Goal: Task Accomplishment & Management: Manage account settings

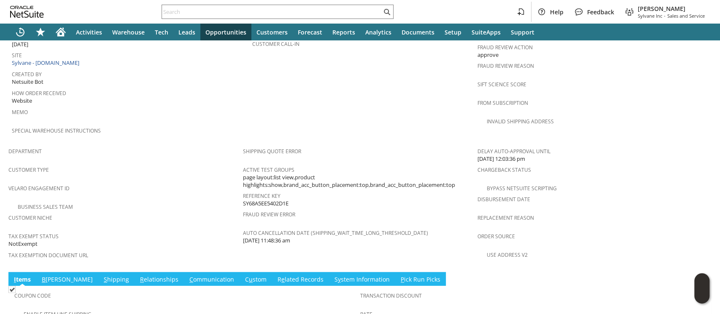
scroll to position [621, 0]
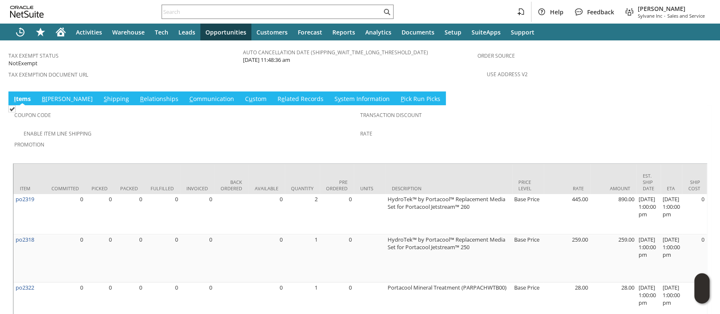
click at [98, 91] on td "S hipping" at bounding box center [116, 98] width 36 height 14
click at [102, 95] on link "S hipping" at bounding box center [117, 99] width 30 height 9
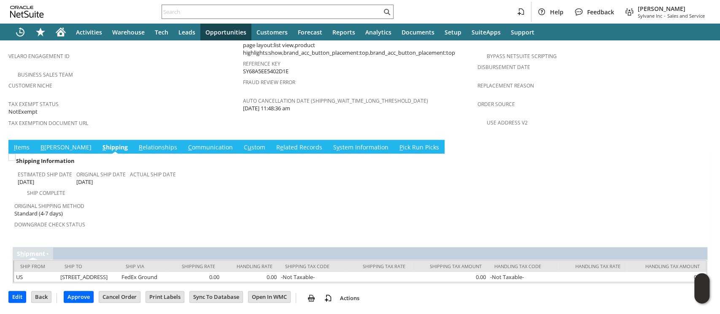
scroll to position [531, 0]
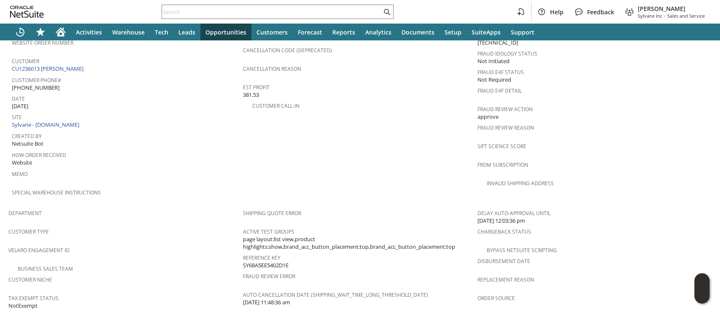
scroll to position [362, 0]
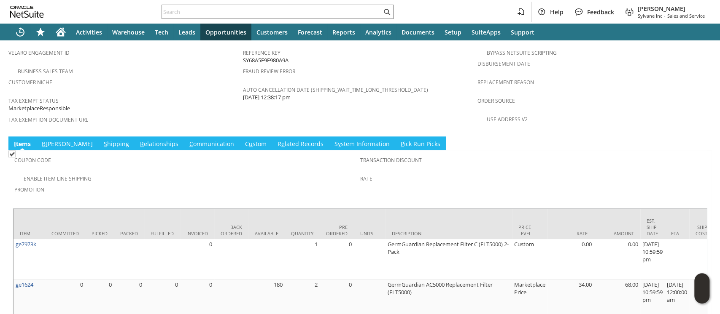
scroll to position [573, 0]
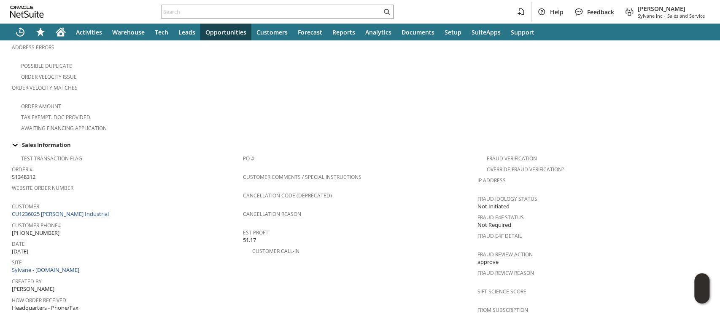
scroll to position [580, 0]
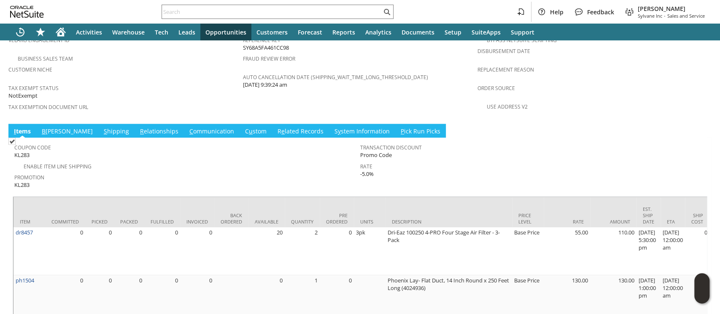
click at [102, 127] on link "S hipping" at bounding box center [117, 131] width 30 height 9
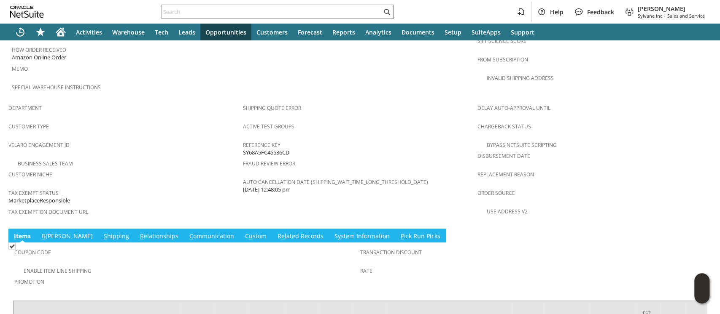
scroll to position [541, 0]
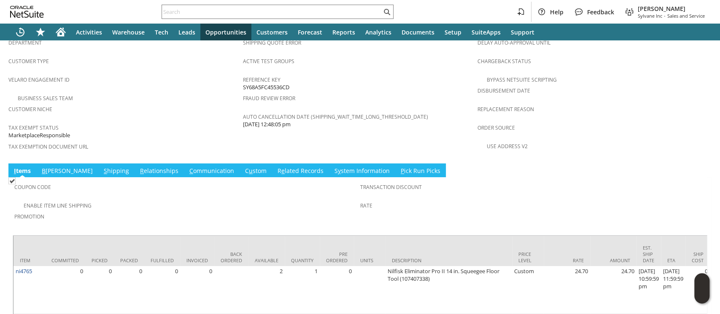
click at [102, 167] on link "S hipping" at bounding box center [117, 171] width 30 height 9
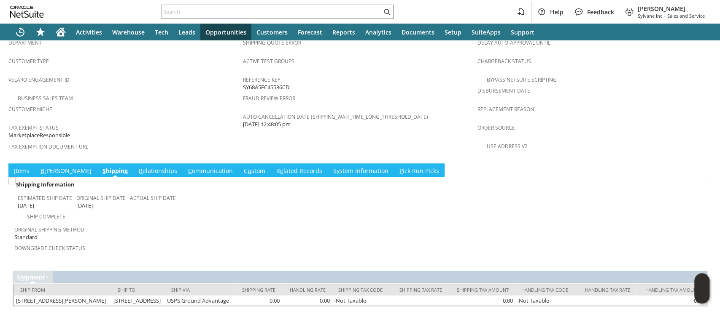
scroll to position [537, 0]
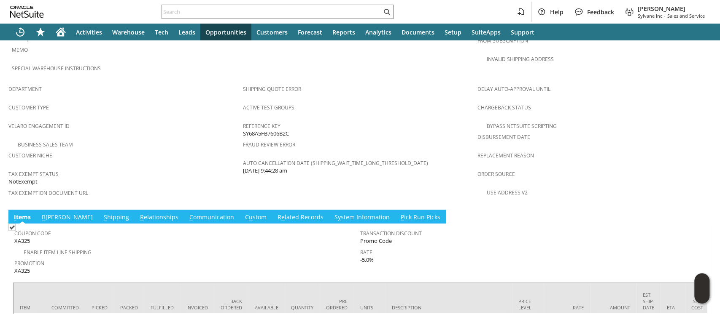
scroll to position [506, 0]
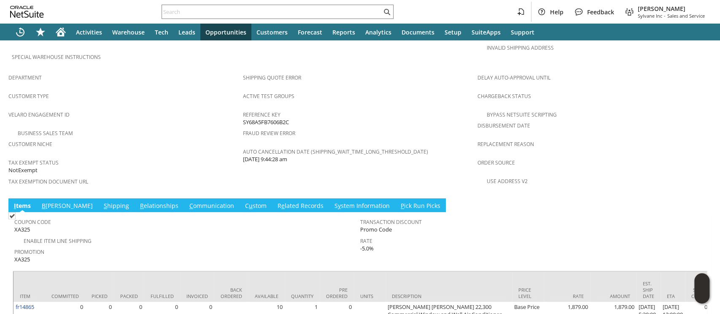
click at [102, 202] on link "S hipping" at bounding box center [117, 206] width 30 height 9
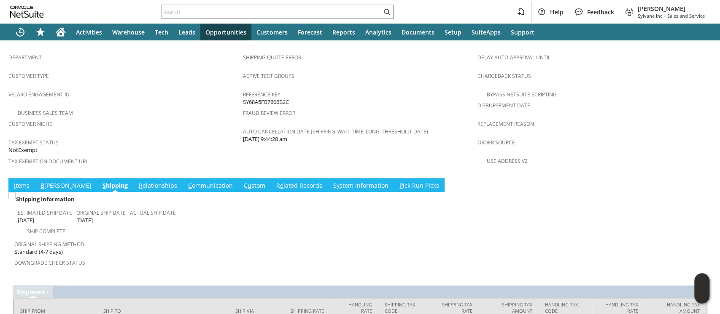
scroll to position [537, 0]
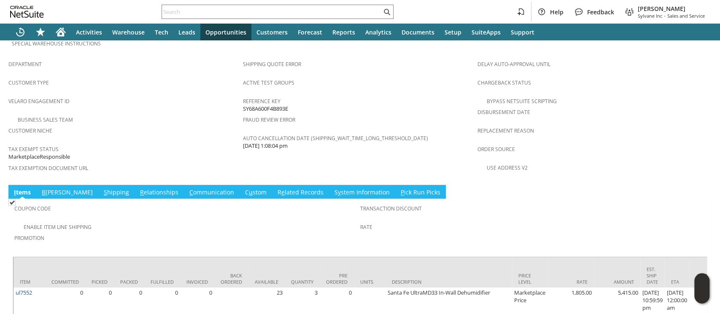
scroll to position [526, 0]
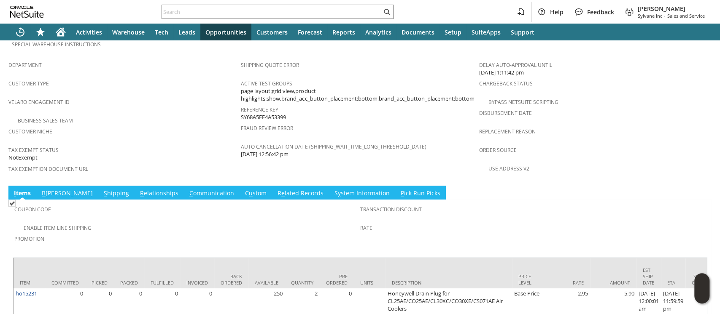
click at [102, 189] on link "S hipping" at bounding box center [117, 193] width 30 height 9
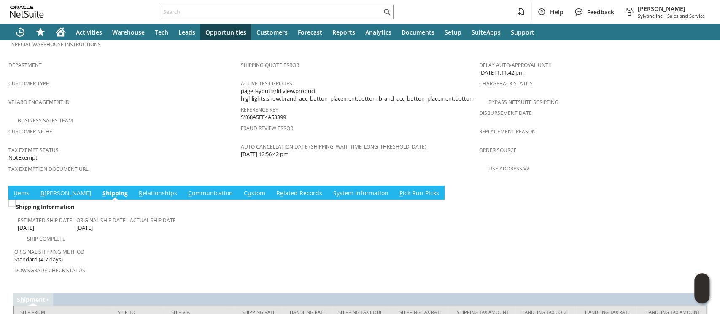
scroll to position [537, 0]
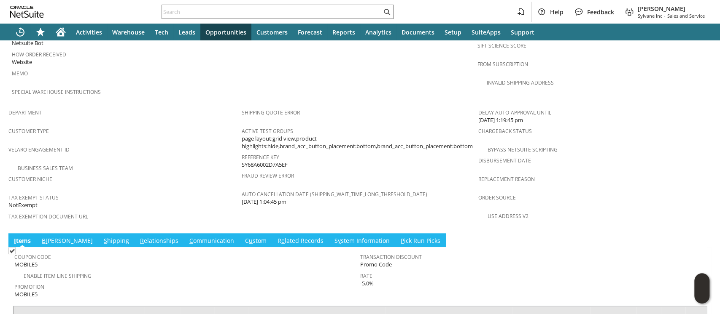
scroll to position [603, 0]
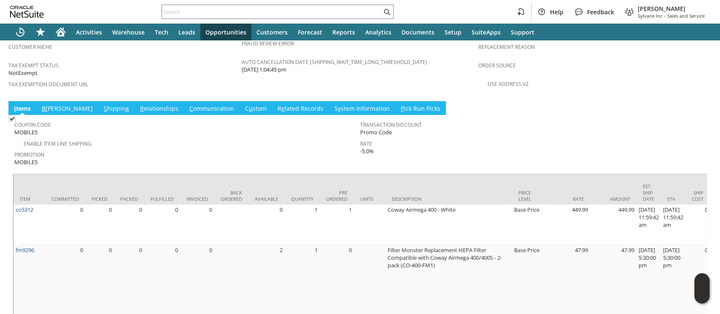
click at [102, 105] on link "S hipping" at bounding box center [117, 109] width 30 height 9
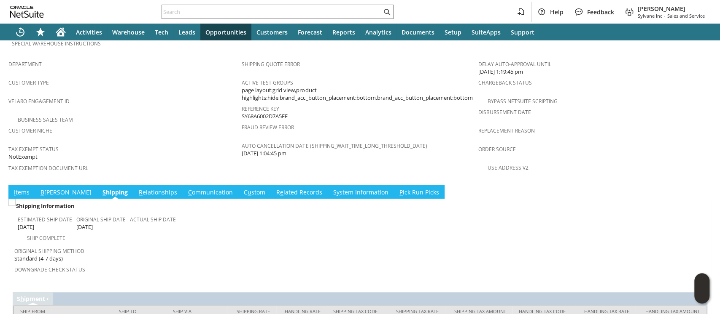
scroll to position [554, 0]
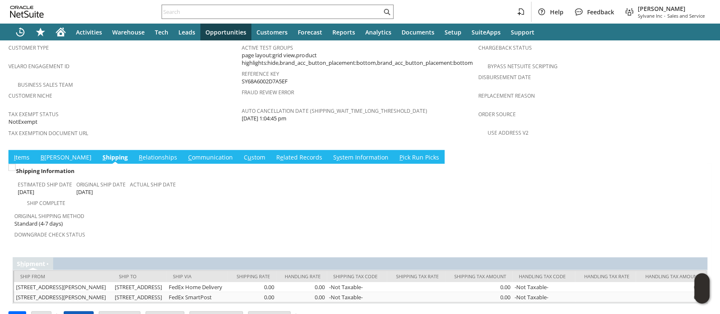
click at [82, 312] on input "Approve" at bounding box center [78, 317] width 29 height 11
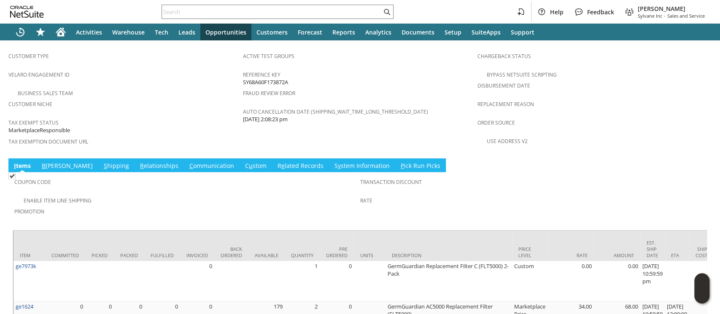
scroll to position [573, 0]
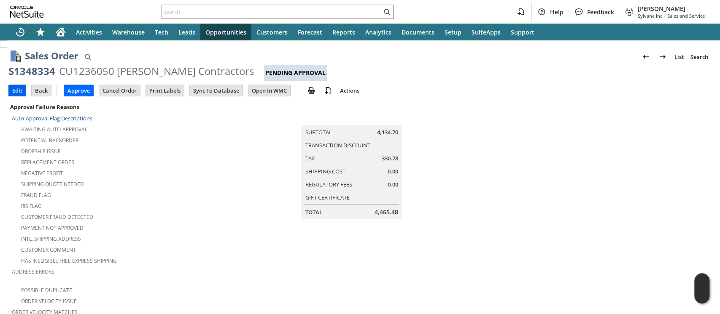
click at [16, 89] on input "Edit" at bounding box center [17, 90] width 17 height 11
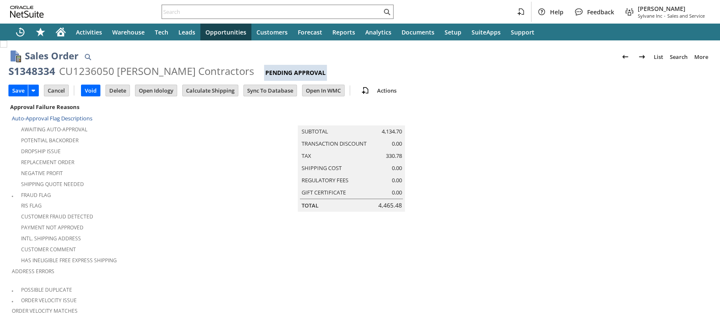
scroll to position [272, 0]
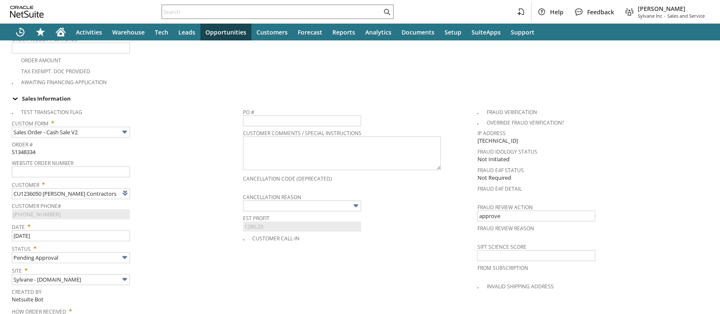
type input "Intelligent Recommendations¹⁰"
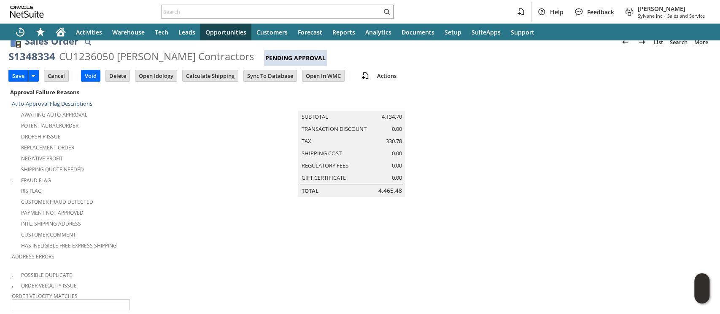
scroll to position [0, 0]
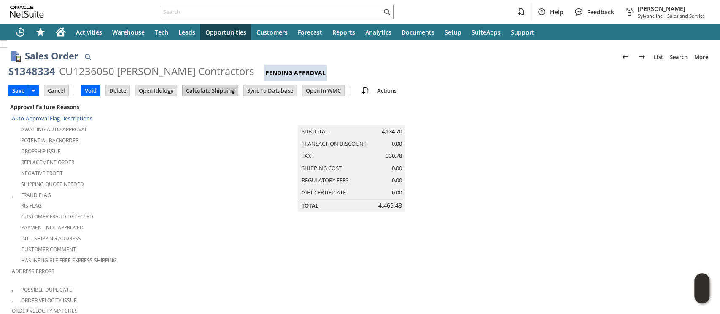
click at [196, 91] on input "Calculate Shipping" at bounding box center [210, 90] width 55 height 11
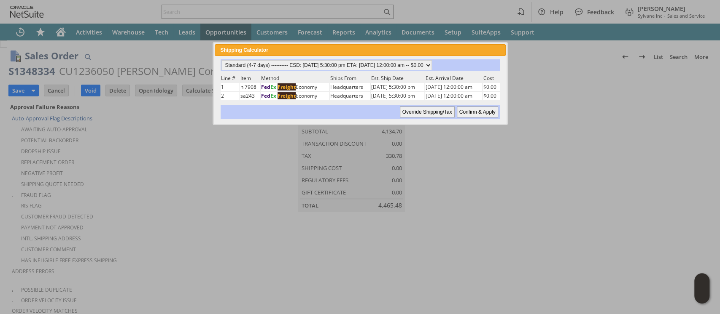
click at [466, 113] on input "Confirm & Apply" at bounding box center [477, 112] width 41 height 11
type input "Add"
type input "Copy Previous"
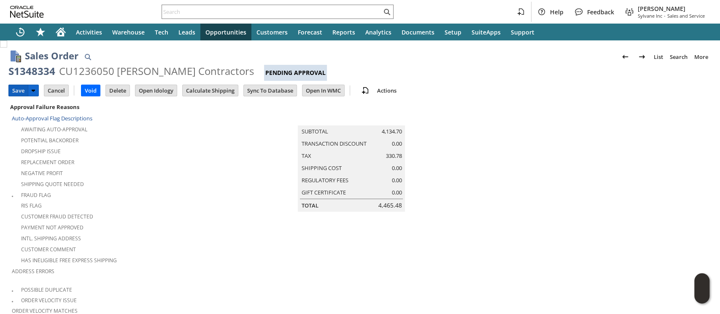
click at [13, 86] on input "Save" at bounding box center [18, 90] width 19 height 11
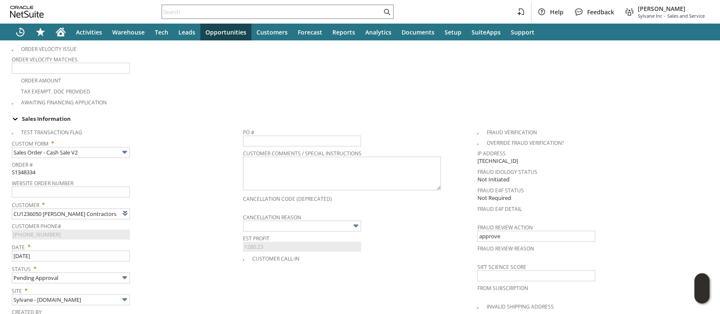
scroll to position [281, 0]
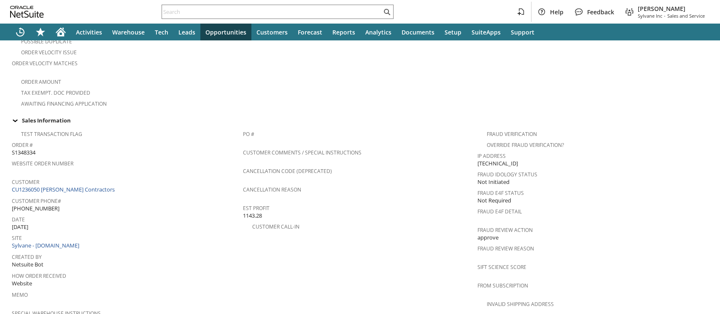
scroll to position [337, 0]
